Goal: Navigation & Orientation: Find specific page/section

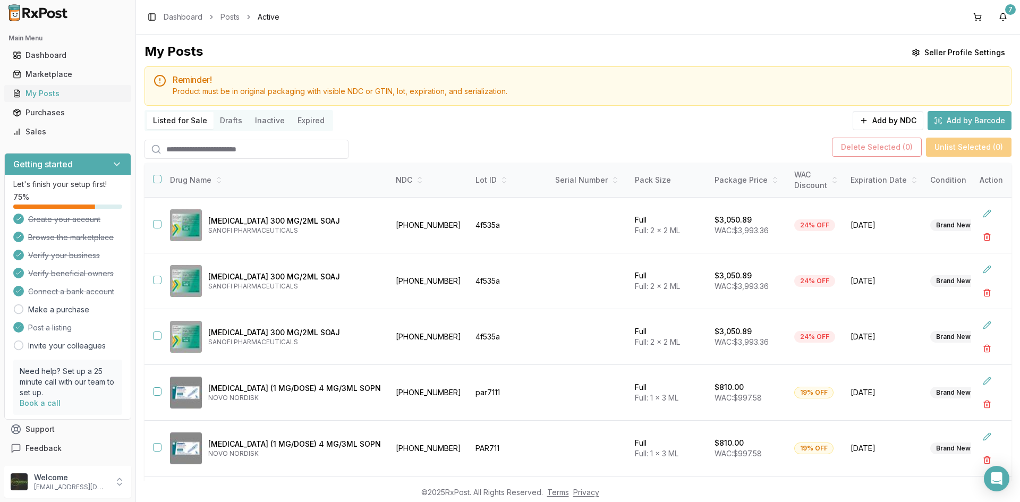
scroll to position [270, 0]
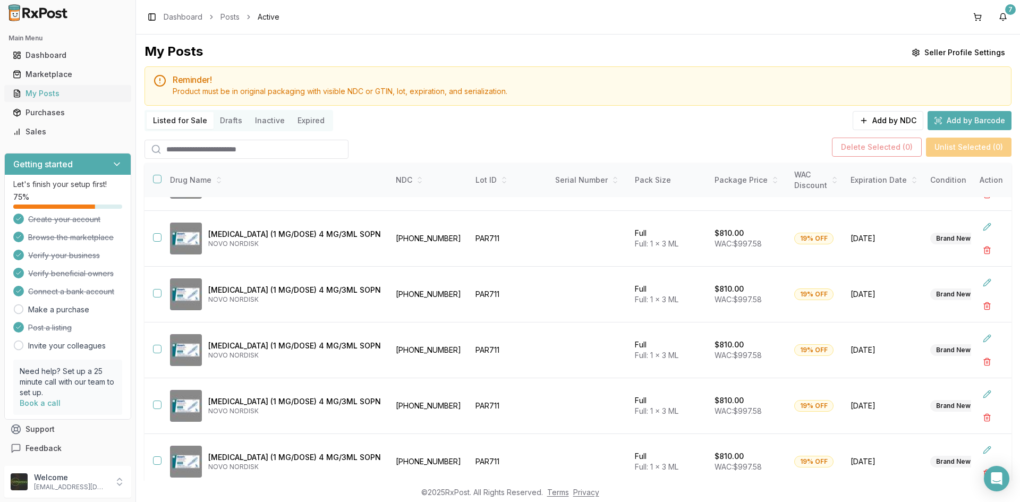
click at [45, 87] on link "My Posts" at bounding box center [67, 93] width 118 height 19
